Goal: Find specific page/section: Find specific page/section

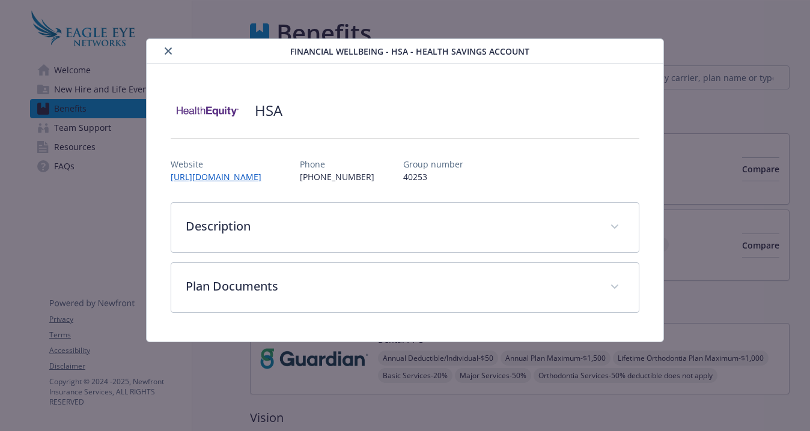
click at [165, 50] on icon "close" at bounding box center [168, 50] width 7 height 7
